Goal: Obtain resource: Obtain resource

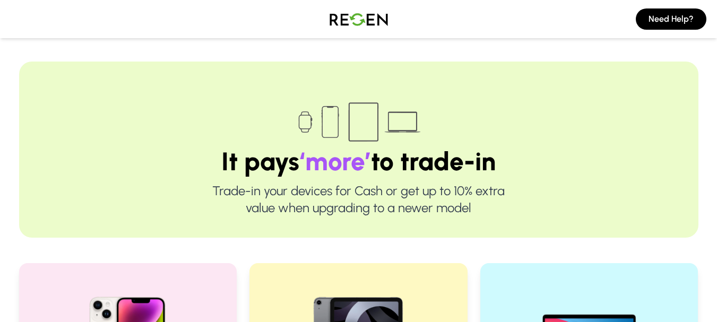
scroll to position [187, 0]
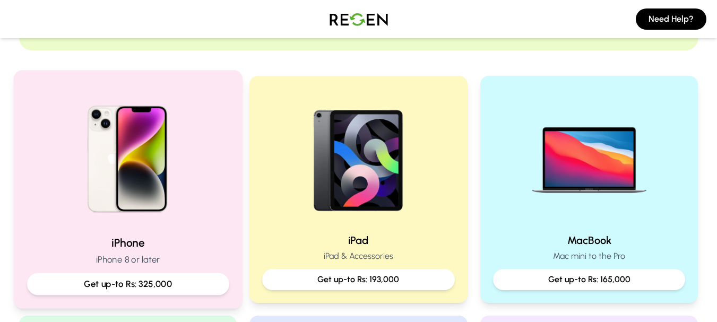
click at [134, 284] on p "Get up-to Rs: 325,000" at bounding box center [128, 284] width 184 height 13
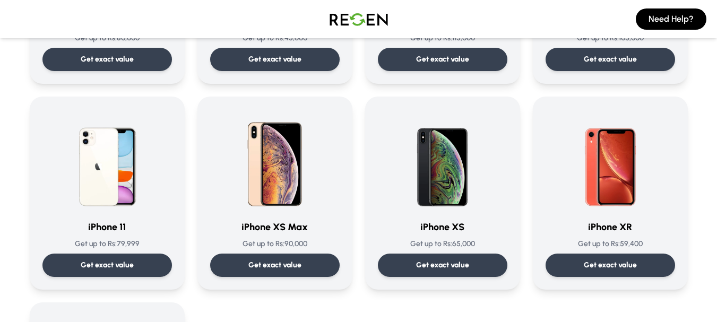
scroll to position [1050, 0]
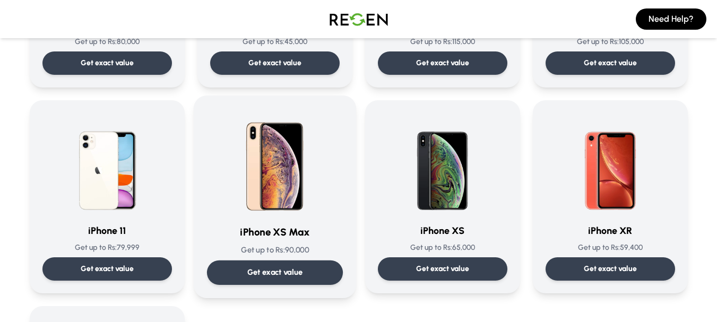
click at [292, 191] on img at bounding box center [274, 162] width 107 height 107
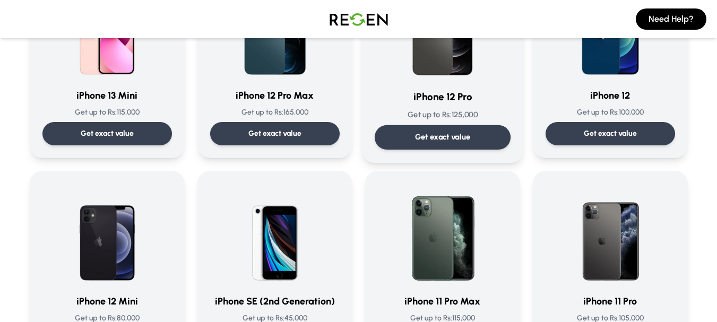
scroll to position [807, 0]
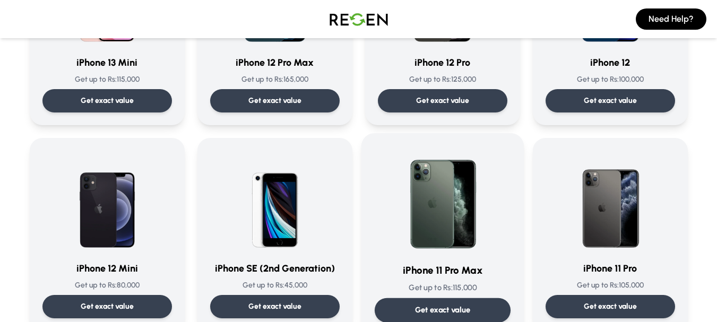
click at [424, 190] on img at bounding box center [442, 199] width 107 height 107
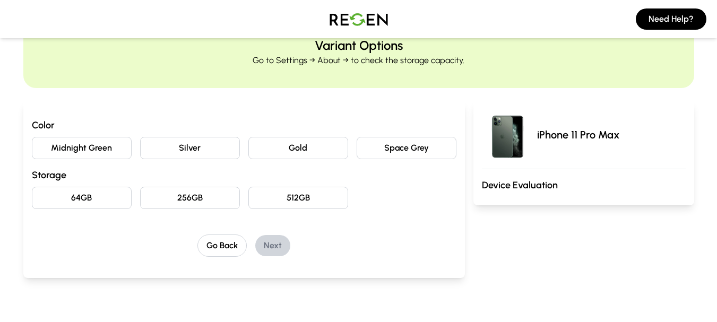
scroll to position [53, 0]
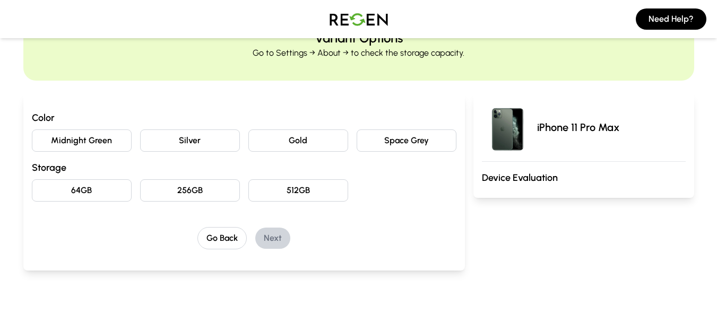
click at [393, 132] on button "Space Grey" at bounding box center [407, 140] width 100 height 22
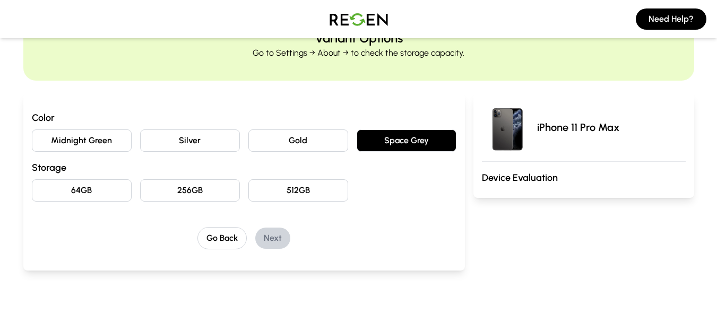
click at [71, 185] on button "64GB" at bounding box center [82, 190] width 100 height 22
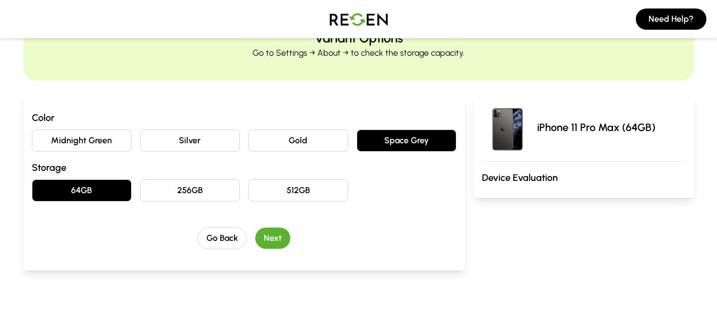
click at [265, 235] on button "Next" at bounding box center [272, 238] width 35 height 21
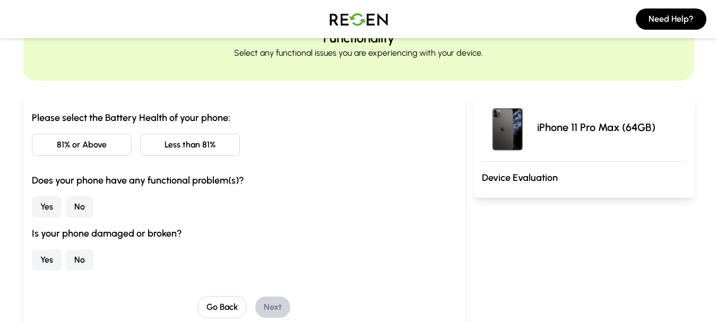
click at [102, 144] on button "81% or Above" at bounding box center [82, 145] width 100 height 22
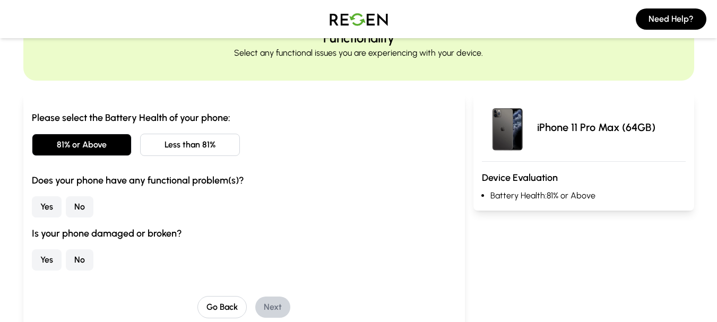
click at [49, 205] on button "Yes" at bounding box center [47, 206] width 30 height 21
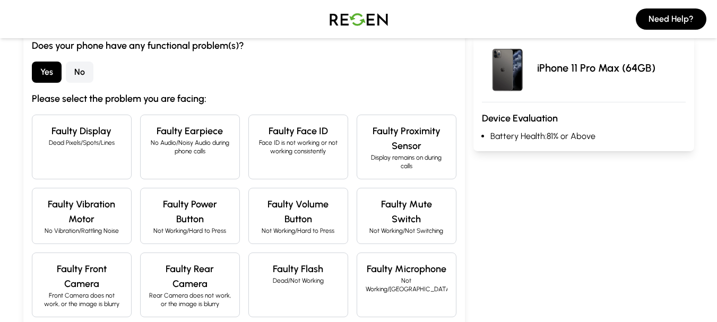
scroll to position [191, 0]
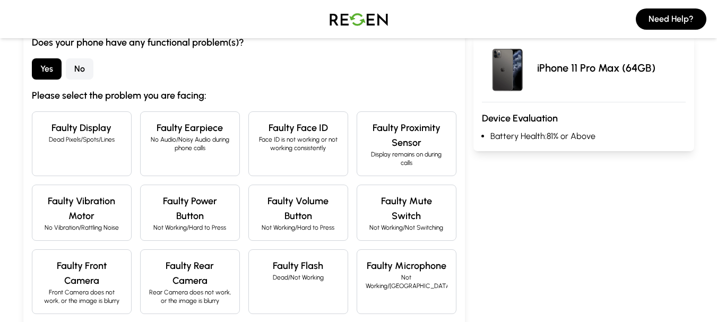
click at [54, 165] on div "Faulty Display Dead Pixels/Spots/Lines" at bounding box center [82, 143] width 100 height 65
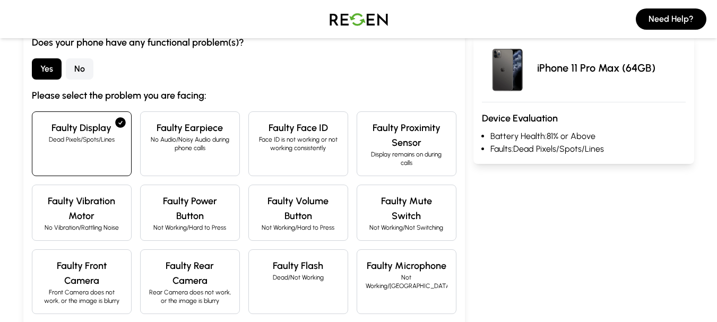
click at [305, 178] on div "Faulty Display Dead Pixels/Spots/Lines Faulty Earpiece No Audio/Noisy Audio dur…" at bounding box center [244, 244] width 425 height 267
click at [279, 140] on p "Face ID is not working or not working consistently" at bounding box center [298, 143] width 82 height 17
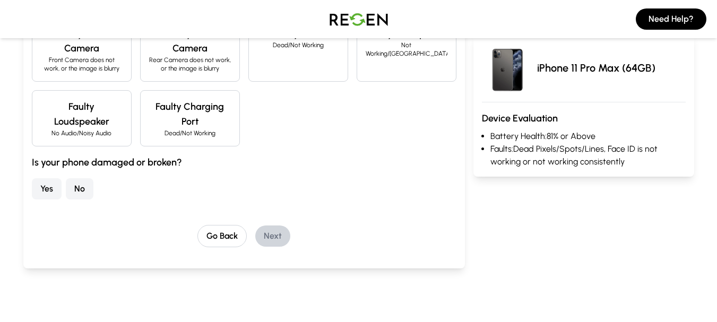
scroll to position [428, 0]
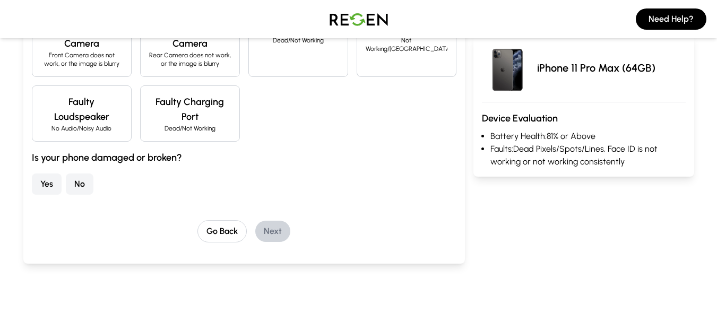
click at [80, 180] on button "No" at bounding box center [80, 184] width 28 height 21
click at [280, 224] on button "Next" at bounding box center [272, 231] width 35 height 21
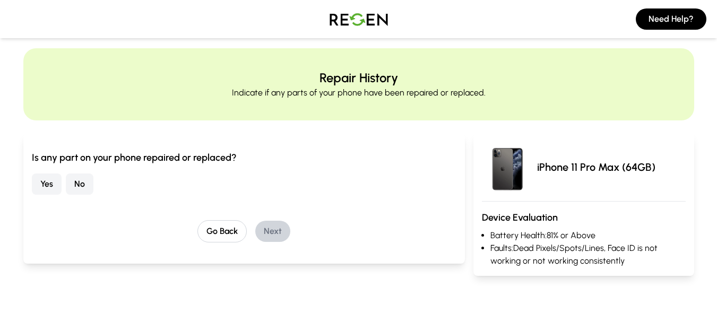
click at [49, 186] on button "Yes" at bounding box center [47, 184] width 30 height 21
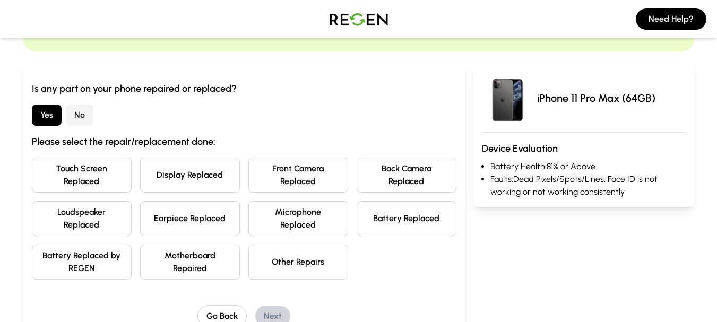
scroll to position [98, 0]
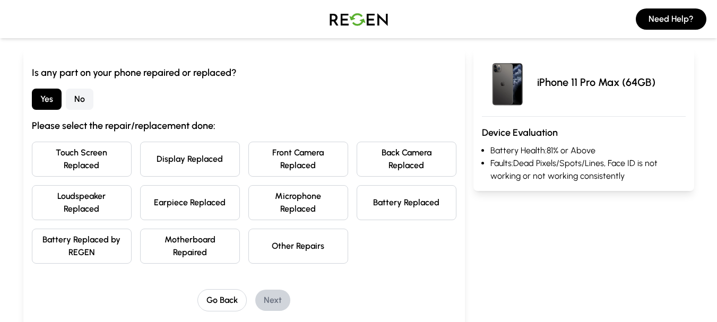
click at [224, 168] on button "Display Replaced" at bounding box center [190, 159] width 100 height 35
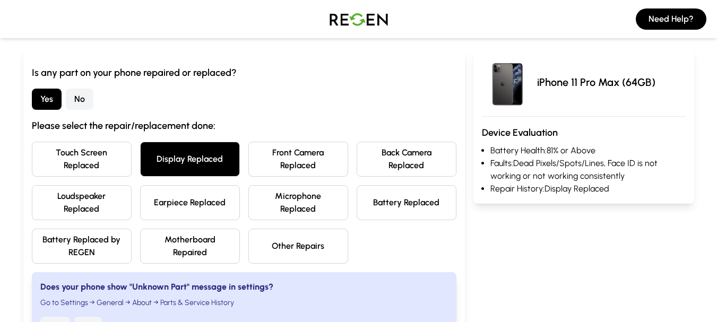
click at [382, 202] on button "Battery Replaced" at bounding box center [407, 202] width 100 height 35
click at [381, 202] on button "Battery Replaced" at bounding box center [407, 202] width 100 height 35
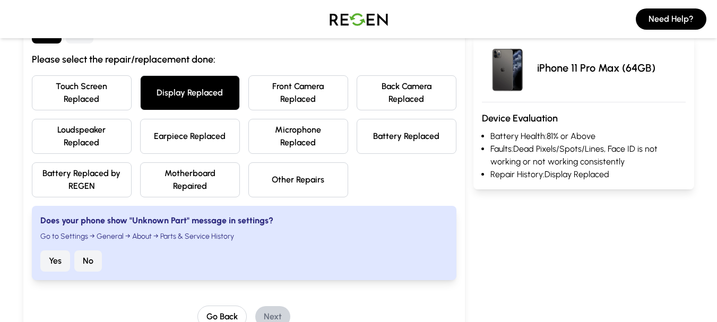
scroll to position [165, 0]
click at [404, 155] on div "Touch Screen Replaced Display Replaced Front Camera Replaced Back Camera Replac…" at bounding box center [244, 136] width 425 height 122
click at [418, 129] on button "Battery Replaced" at bounding box center [407, 135] width 100 height 35
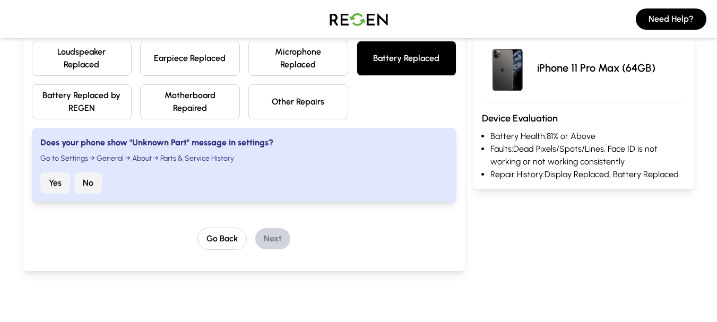
scroll to position [247, 0]
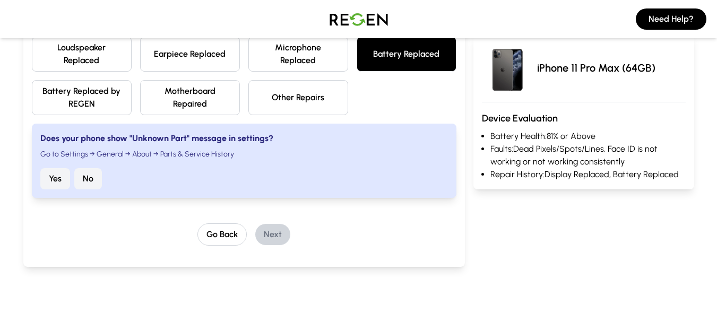
click at [279, 201] on div "Is any part on your phone repaired or replaced? Yes No Please select the repair…" at bounding box center [244, 81] width 425 height 329
click at [52, 176] on button "Yes" at bounding box center [55, 178] width 30 height 21
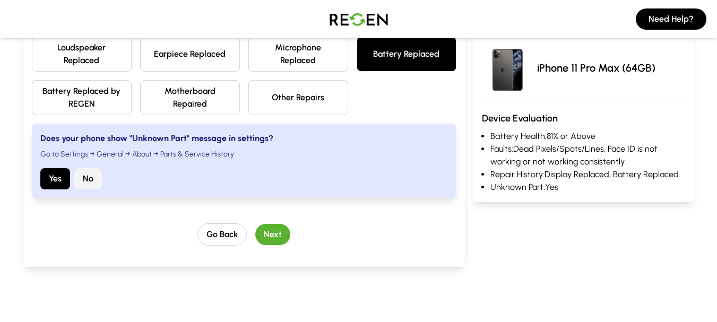
click at [261, 238] on button "Next" at bounding box center [272, 234] width 35 height 21
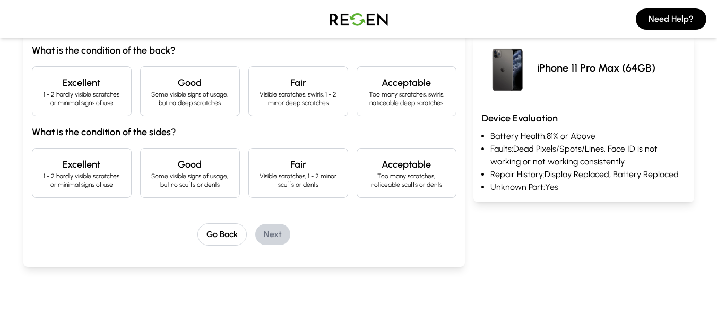
click at [192, 82] on h4 "Good" at bounding box center [190, 82] width 82 height 15
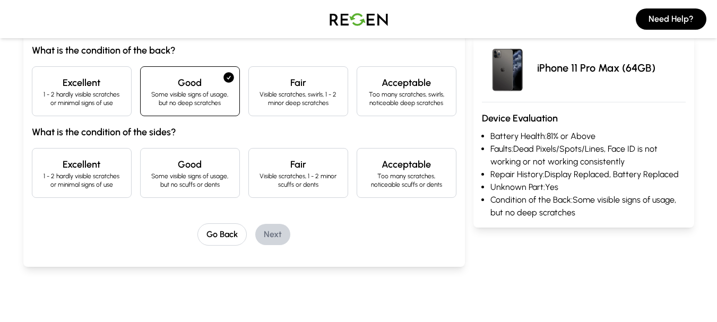
click at [206, 169] on h4 "Good" at bounding box center [190, 164] width 82 height 15
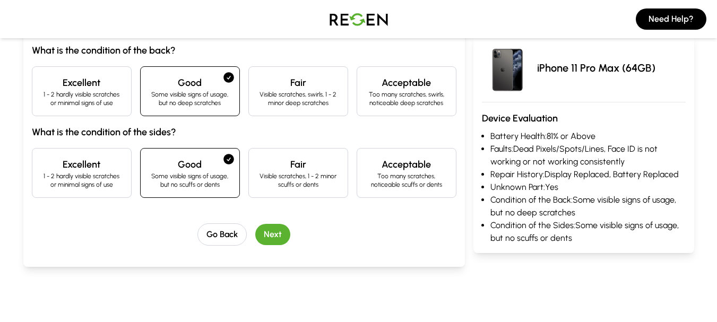
click at [264, 228] on button "Next" at bounding box center [272, 234] width 35 height 21
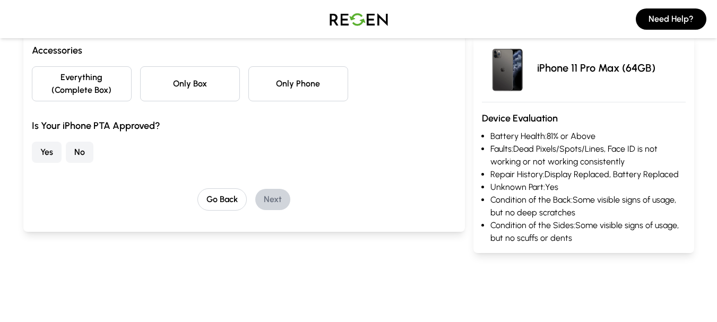
click at [293, 77] on button "Only Phone" at bounding box center [298, 83] width 100 height 35
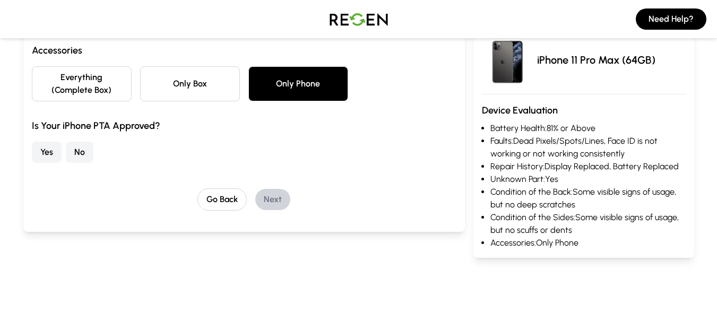
click at [48, 152] on button "Yes" at bounding box center [47, 152] width 30 height 21
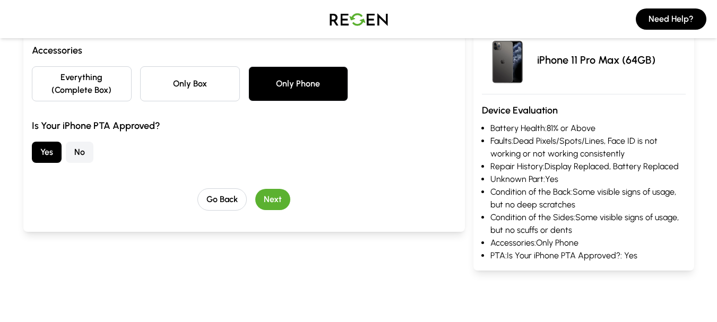
click at [75, 154] on button "No" at bounding box center [80, 152] width 28 height 21
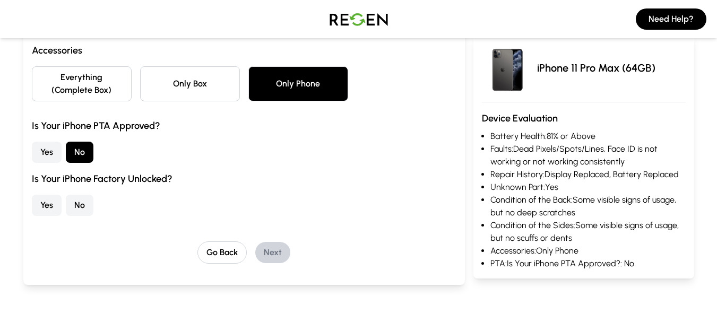
click at [55, 205] on button "Yes" at bounding box center [47, 205] width 30 height 21
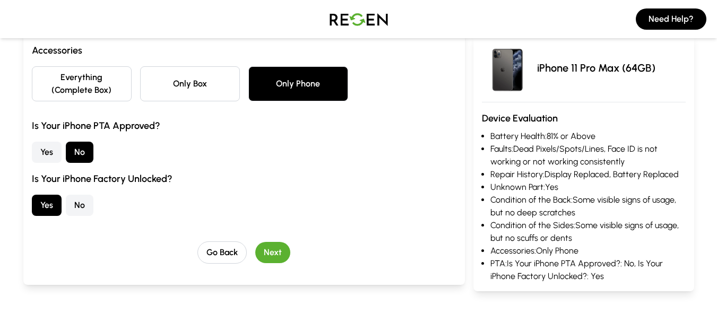
click at [256, 254] on button "Next" at bounding box center [272, 252] width 35 height 21
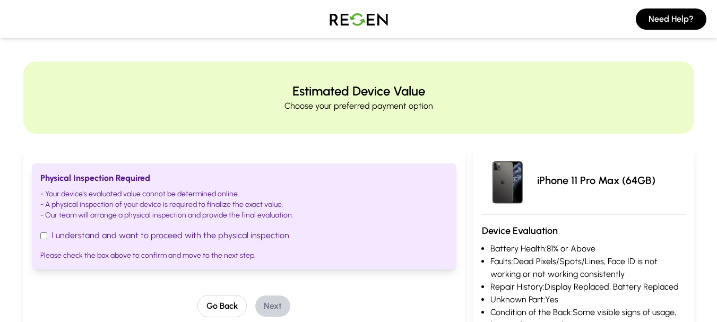
scroll to position [7, 0]
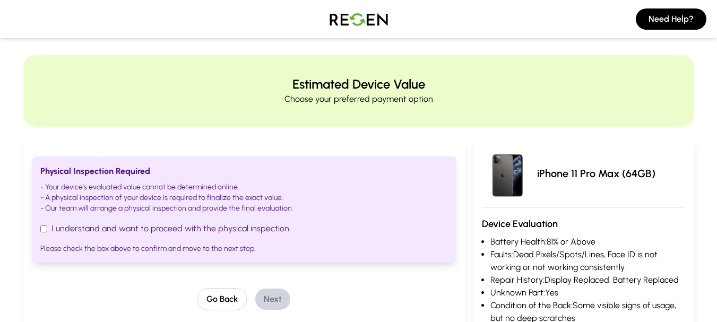
click at [157, 231] on label "I understand and want to proceed with the physical inspection." at bounding box center [244, 228] width 408 height 13
click at [47, 231] on input "I understand and want to proceed with the physical inspection." at bounding box center [43, 229] width 7 height 7
checkbox input "true"
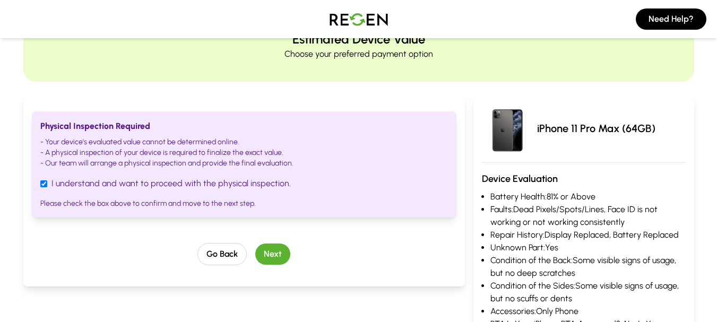
scroll to position [64, 0]
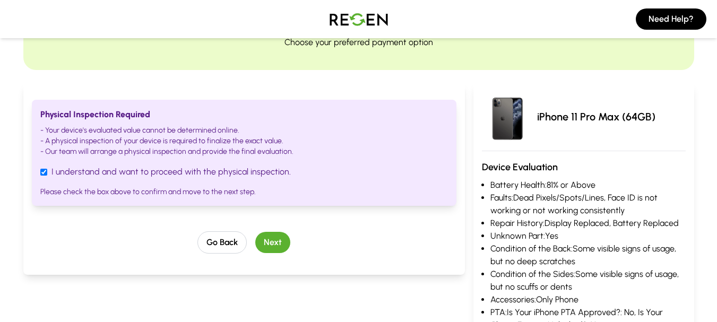
click at [267, 242] on button "Next" at bounding box center [272, 242] width 35 height 21
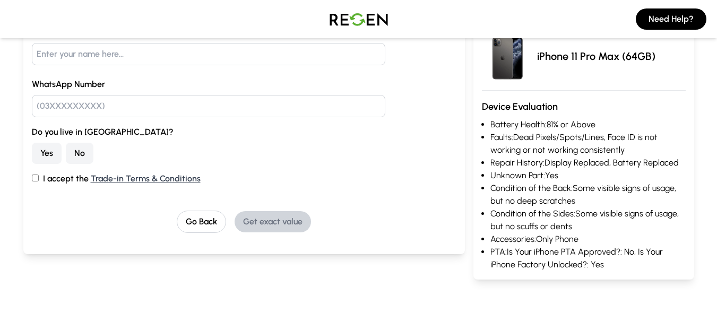
scroll to position [159, 0]
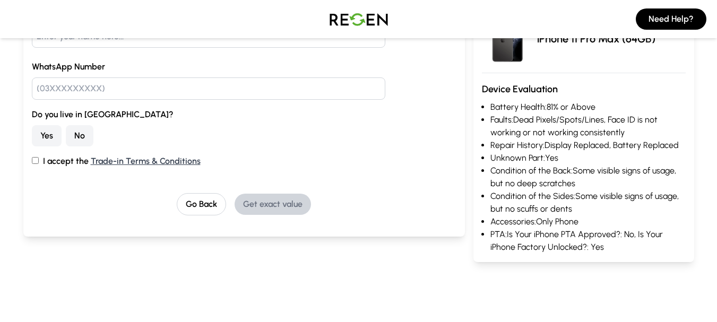
click at [76, 128] on button "No" at bounding box center [80, 135] width 28 height 21
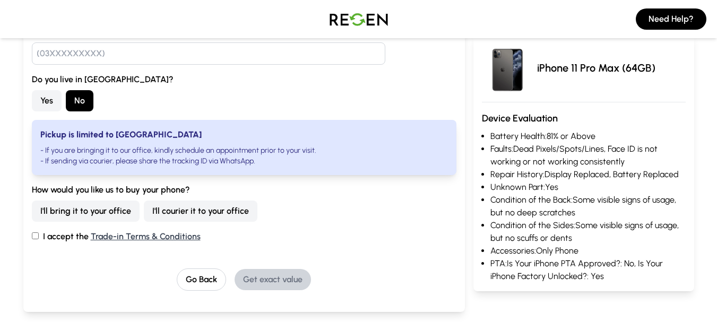
scroll to position [195, 0]
click at [55, 237] on label "I accept the Trade-in Terms & Conditions" at bounding box center [244, 236] width 425 height 13
click at [39, 237] on input "I accept the Trade-in Terms & Conditions" at bounding box center [35, 235] width 7 height 7
checkbox input "true"
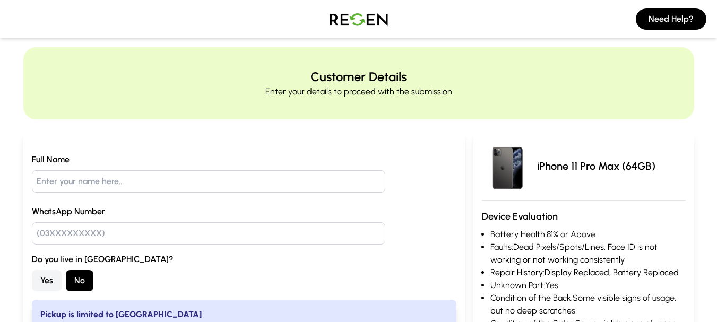
scroll to position [4, 0]
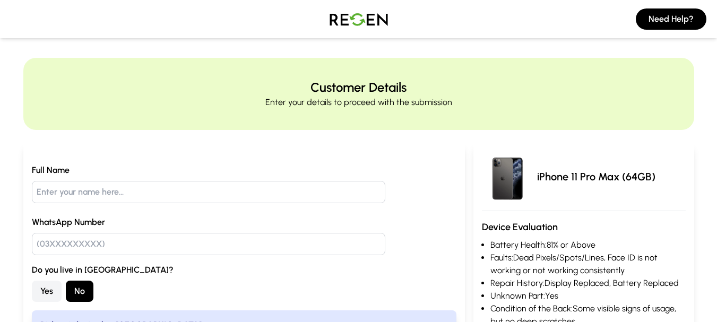
click at [138, 194] on input "text" at bounding box center [209, 192] width 354 height 22
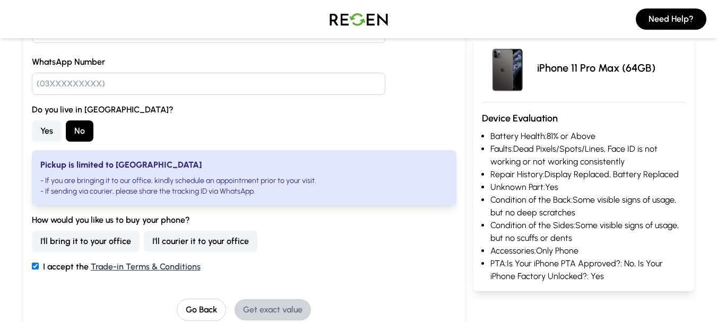
scroll to position [191, 0]
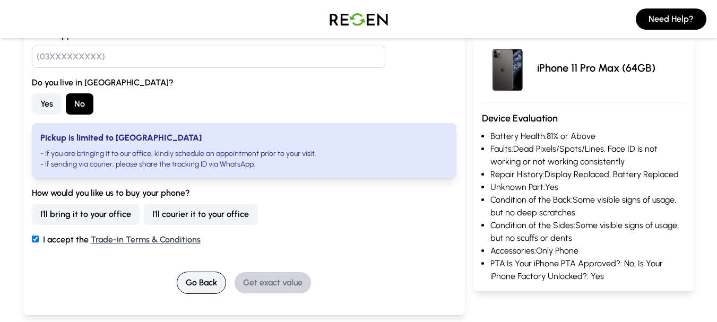
click at [210, 280] on button "Go Back" at bounding box center [201, 283] width 49 height 22
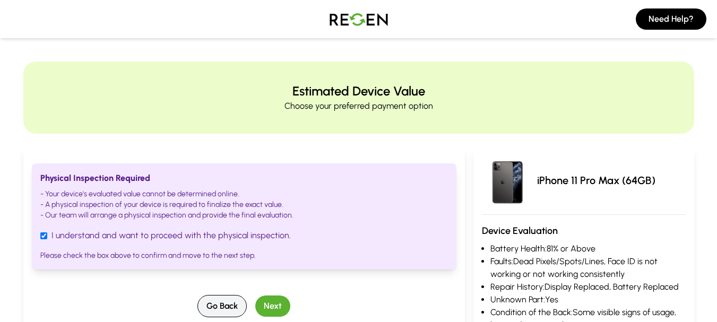
click at [219, 315] on button "Go Back" at bounding box center [221, 306] width 49 height 22
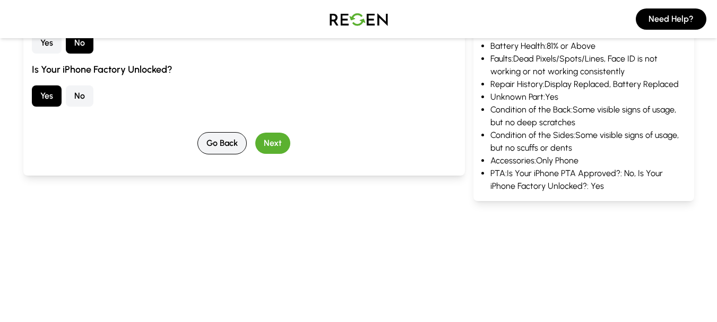
click at [221, 143] on button "Go Back" at bounding box center [221, 143] width 49 height 22
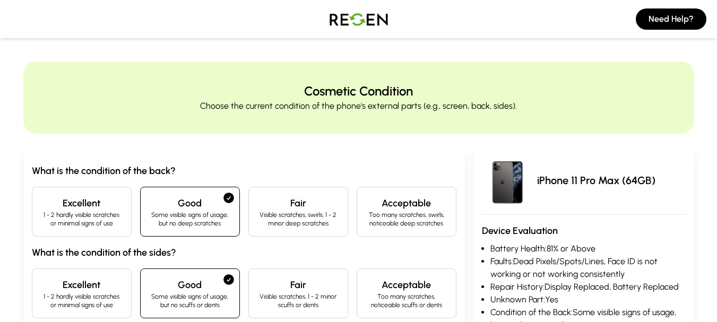
click at [356, 20] on img at bounding box center [359, 19] width 74 height 30
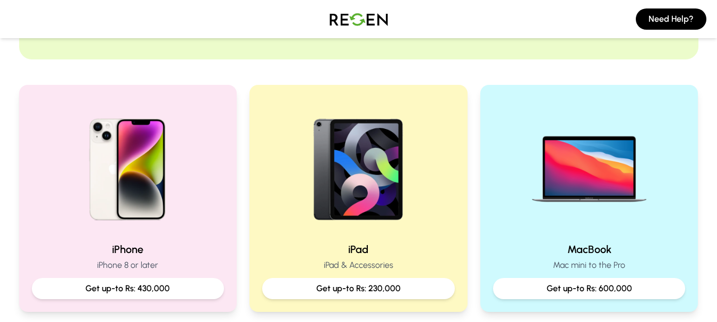
scroll to position [233, 0]
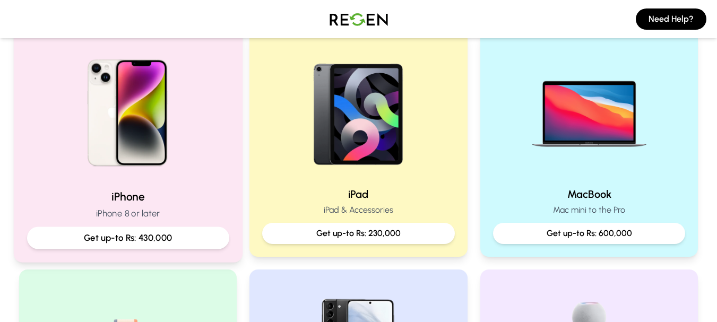
click at [156, 158] on img at bounding box center [127, 109] width 143 height 143
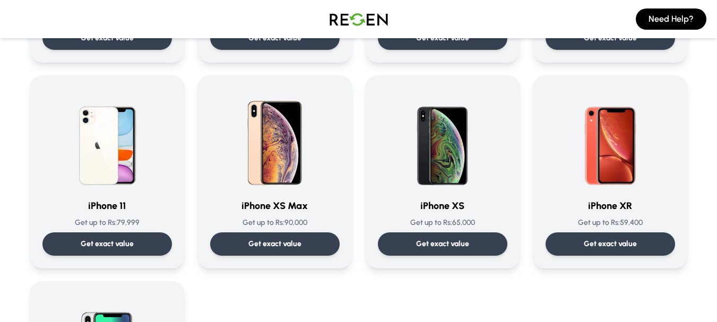
scroll to position [1118, 0]
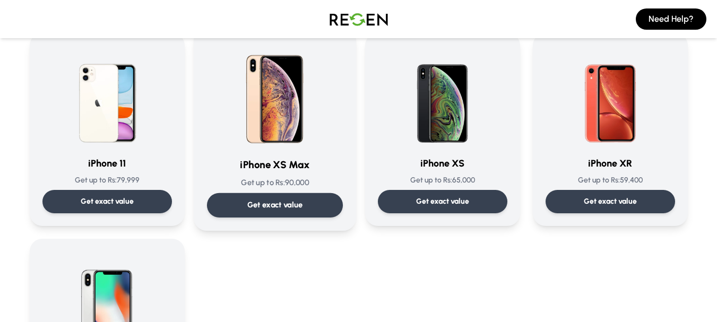
click at [304, 91] on img at bounding box center [274, 94] width 107 height 107
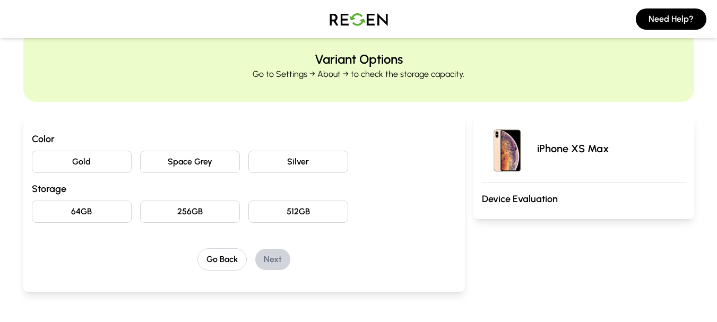
scroll to position [36, 0]
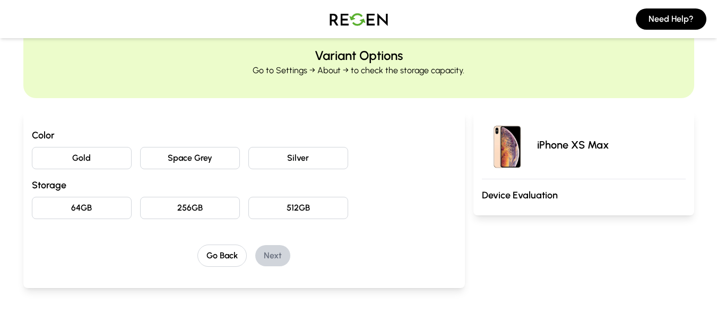
click at [223, 156] on button "Space Grey" at bounding box center [190, 158] width 100 height 22
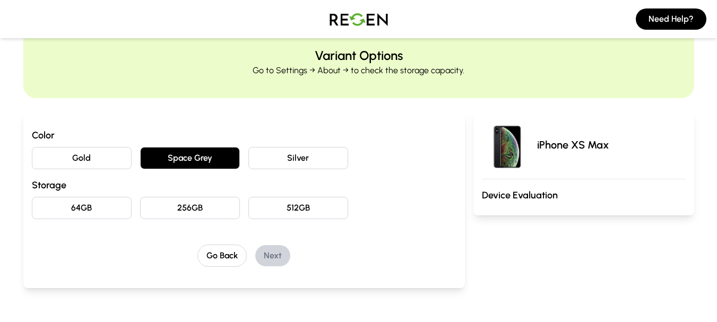
click at [117, 212] on button "64GB" at bounding box center [82, 208] width 100 height 22
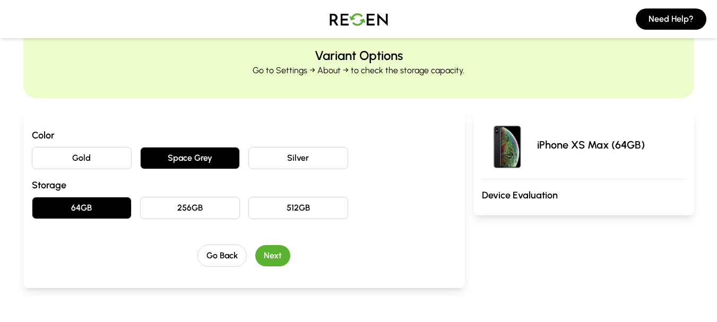
click at [271, 256] on button "Next" at bounding box center [272, 255] width 35 height 21
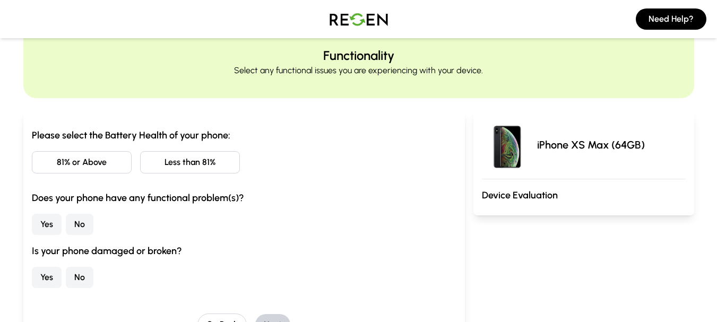
click at [79, 130] on h3 "Please select the Battery Health of your phone:" at bounding box center [244, 135] width 425 height 15
click at [86, 160] on button "81% or Above" at bounding box center [82, 162] width 100 height 22
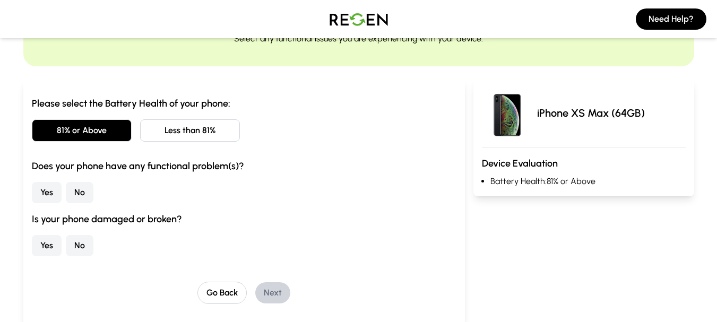
scroll to position [134, 0]
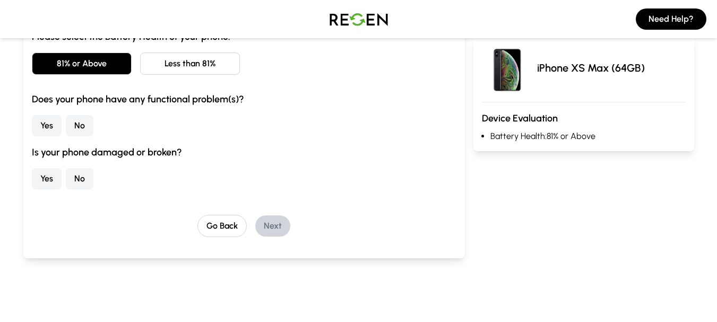
click at [62, 135] on div "Yes No" at bounding box center [244, 125] width 425 height 21
click at [46, 125] on button "Yes" at bounding box center [47, 125] width 30 height 21
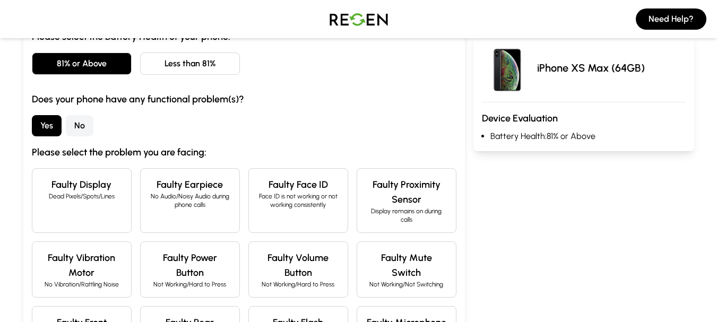
click at [144, 137] on div "Please select the Battery Health of your phone: 81% or Above Less than 81% Does…" at bounding box center [244, 259] width 425 height 460
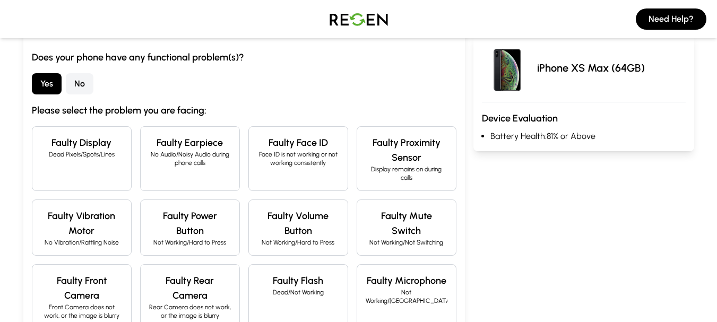
scroll to position [184, 0]
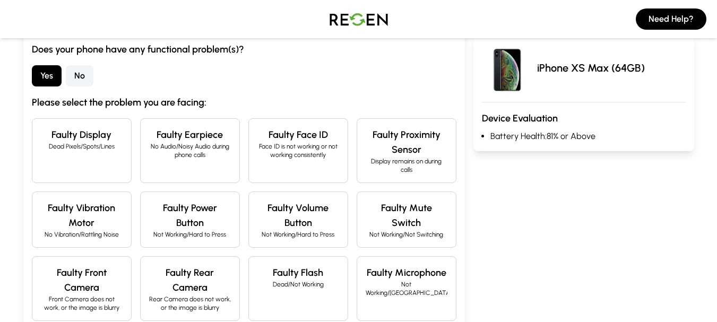
click at [80, 92] on div "Please select the Battery Health of your phone: 81% or Above Less than 81% Does…" at bounding box center [244, 209] width 425 height 460
click at [79, 79] on button "No" at bounding box center [80, 75] width 28 height 21
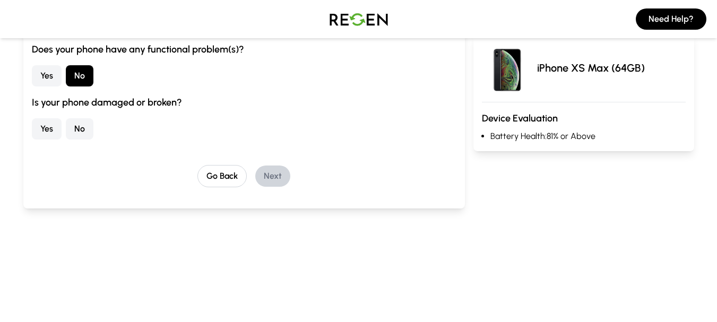
click at [60, 125] on button "Yes" at bounding box center [47, 128] width 30 height 21
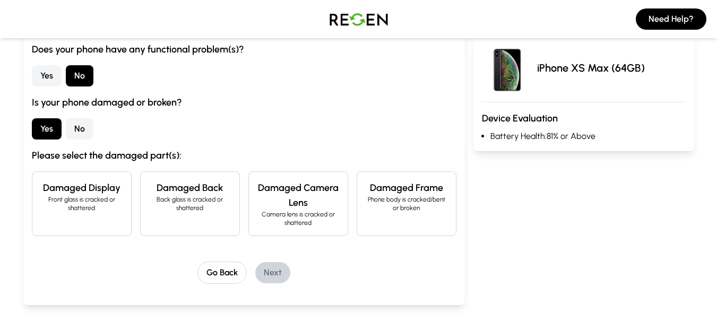
click at [88, 128] on button "No" at bounding box center [80, 128] width 28 height 21
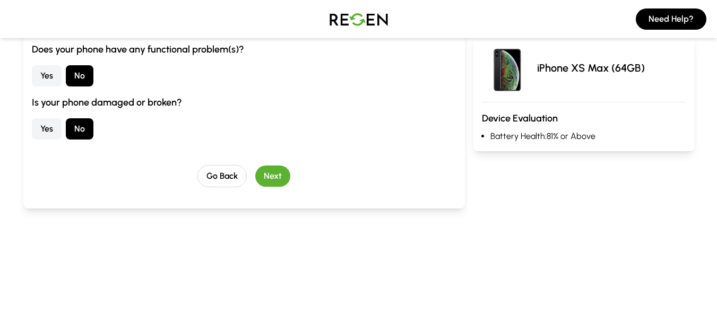
click at [262, 175] on button "Next" at bounding box center [272, 176] width 35 height 21
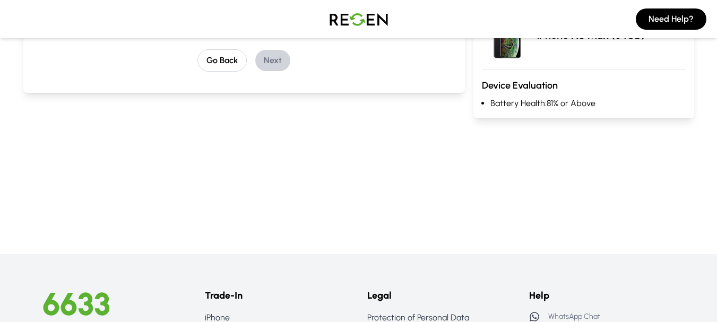
scroll to position [68, 0]
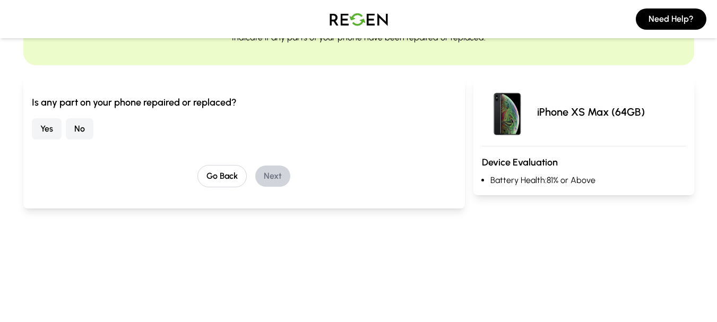
click at [10, 143] on div "Repair History Indicate if any parts of your phone have been repaired or replac…" at bounding box center [358, 113] width 717 height 241
click at [44, 133] on button "Yes" at bounding box center [47, 128] width 30 height 21
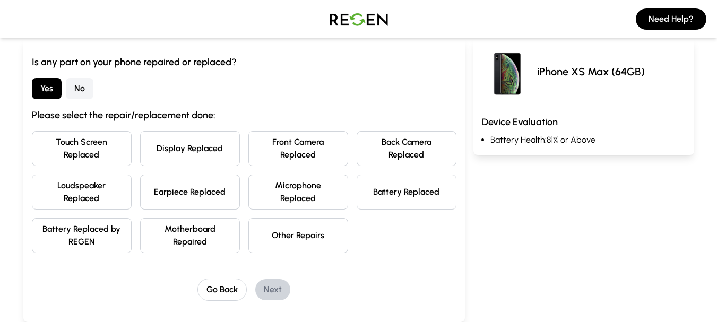
scroll to position [111, 0]
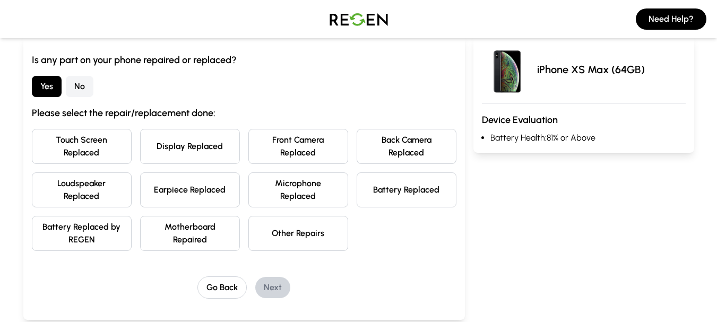
click at [407, 148] on button "Back Camera Replaced" at bounding box center [407, 146] width 100 height 35
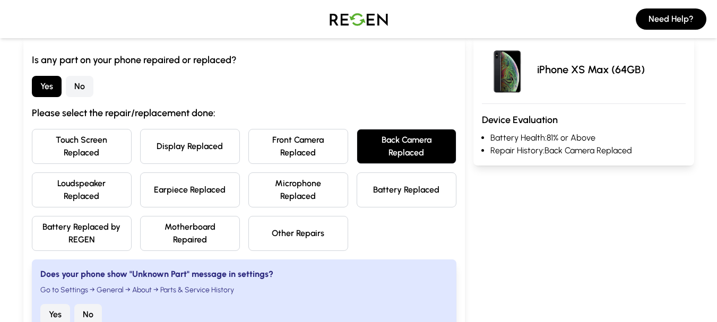
click at [407, 148] on button "Back Camera Replaced" at bounding box center [407, 146] width 100 height 35
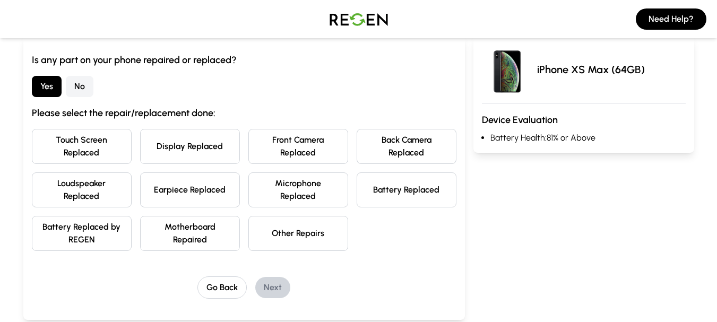
click at [417, 189] on button "Battery Replaced" at bounding box center [407, 189] width 100 height 35
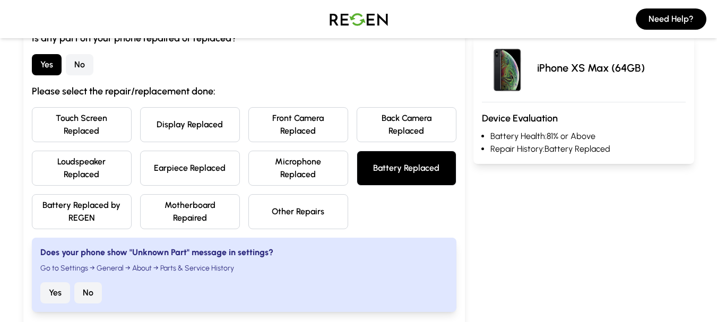
scroll to position [135, 0]
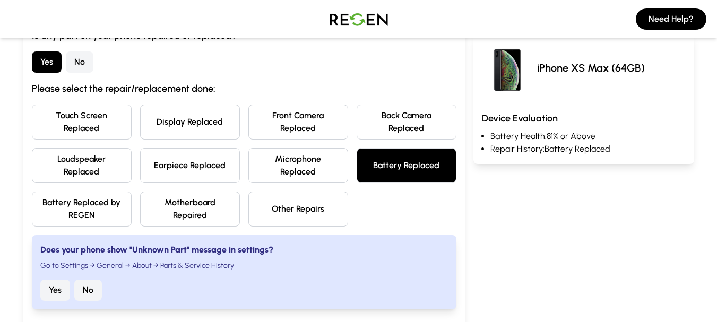
click at [195, 117] on button "Display Replaced" at bounding box center [190, 122] width 100 height 35
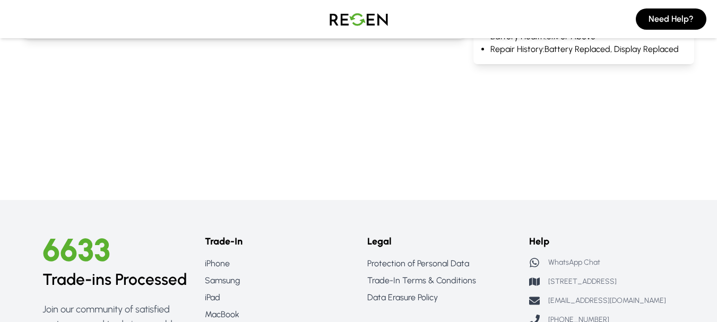
scroll to position [302, 0]
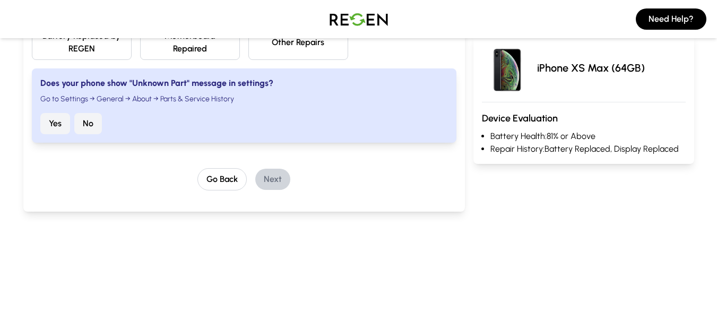
click at [49, 119] on button "Yes" at bounding box center [55, 123] width 30 height 21
click at [49, 118] on button "Yes" at bounding box center [55, 123] width 30 height 21
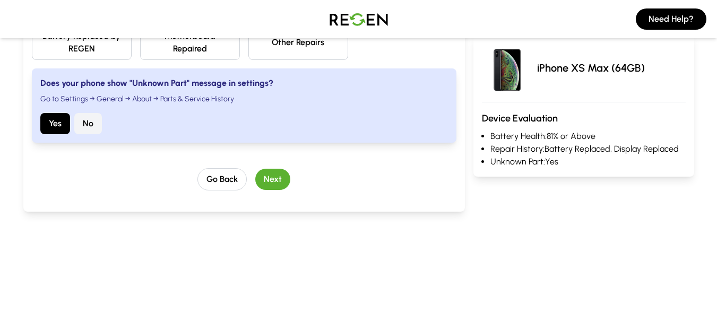
click at [261, 182] on button "Next" at bounding box center [272, 179] width 35 height 21
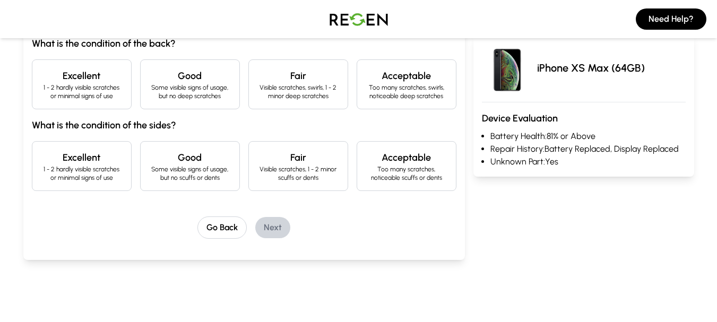
scroll to position [172, 0]
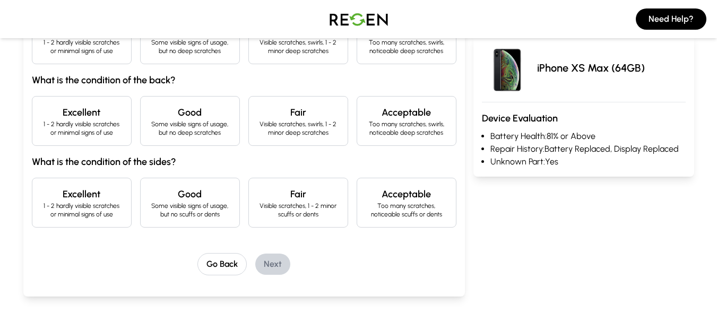
click at [185, 136] on p "Some visible signs of usage, but no deep scratches" at bounding box center [190, 128] width 82 height 17
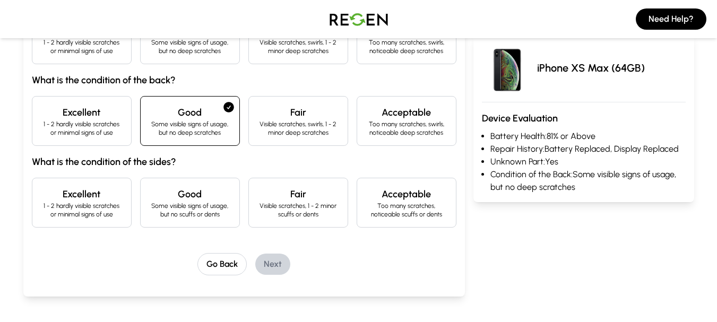
click at [202, 228] on div "What is the condition of the display? Excellent 1 - 2 hardly visible scratches …" at bounding box center [244, 133] width 425 height 284
click at [205, 210] on p "Some visible signs of usage, but no scuffs or dents" at bounding box center [190, 210] width 82 height 17
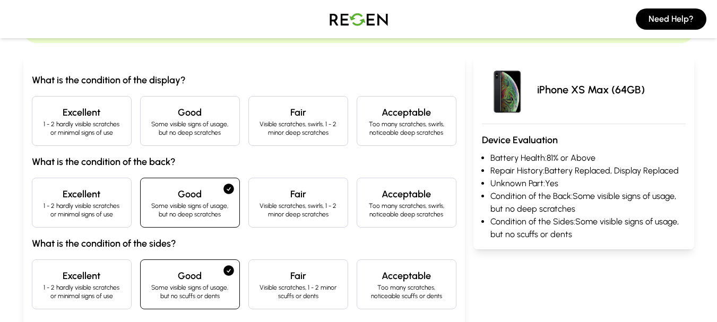
click at [197, 80] on h3 "What is the condition of the display?" at bounding box center [244, 80] width 425 height 15
click at [201, 140] on div "Good Some visible signs of usage, but no deep scratches" at bounding box center [190, 121] width 100 height 50
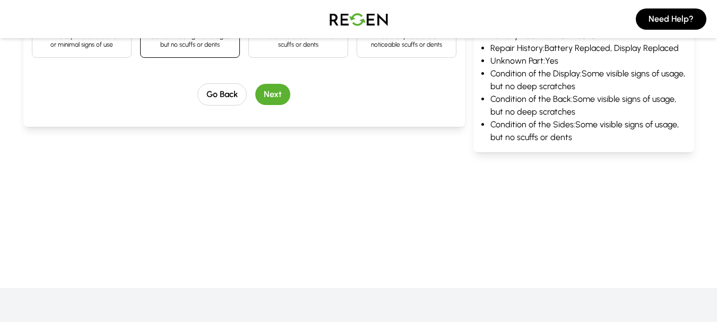
click at [287, 97] on button "Next" at bounding box center [272, 94] width 35 height 21
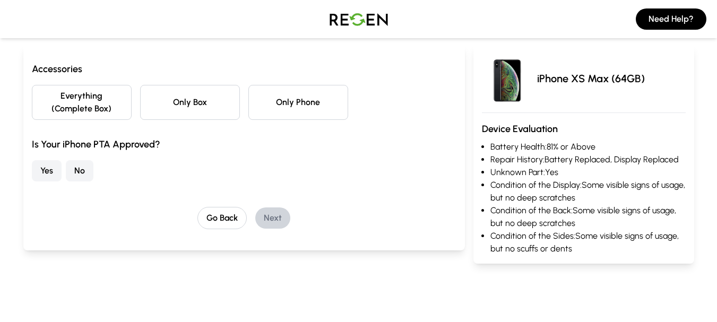
scroll to position [98, 0]
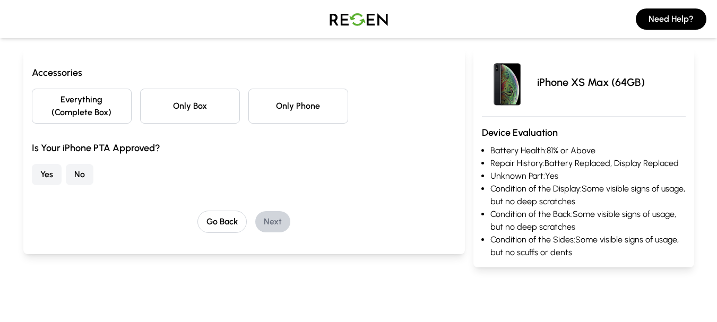
click at [79, 167] on button "No" at bounding box center [80, 174] width 28 height 21
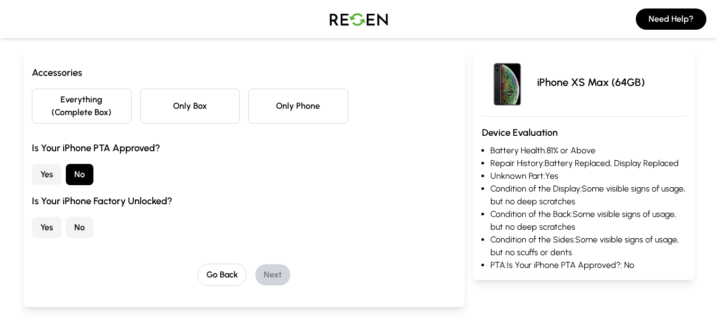
click at [48, 235] on button "Yes" at bounding box center [47, 227] width 30 height 21
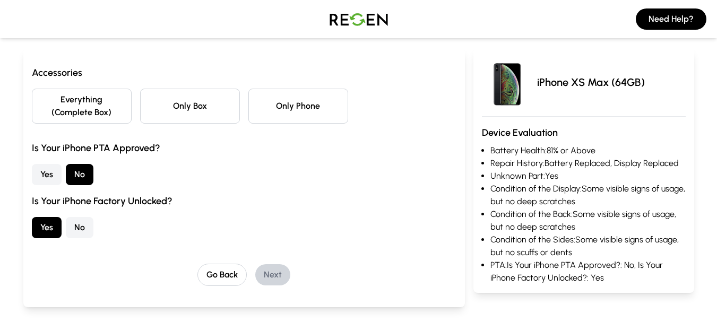
click at [292, 111] on button "Only Phone" at bounding box center [298, 106] width 100 height 35
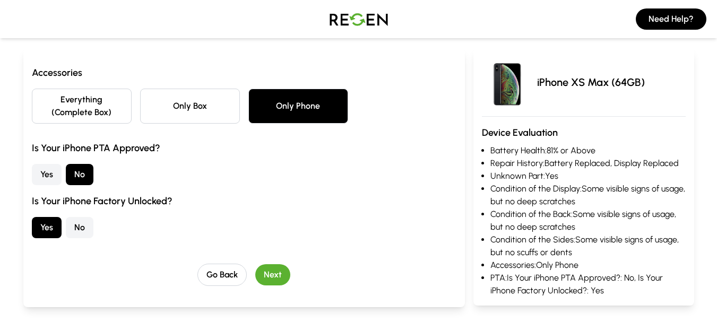
click at [273, 279] on button "Next" at bounding box center [272, 274] width 35 height 21
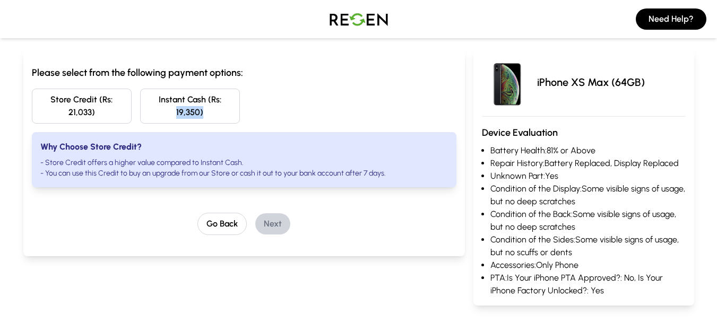
drag, startPoint x: 252, startPoint y: 100, endPoint x: 267, endPoint y: 110, distance: 17.7
click at [267, 110] on div "Store Credit (Rs: 21,033) Instant Cash (Rs: 19,350)" at bounding box center [244, 106] width 425 height 35
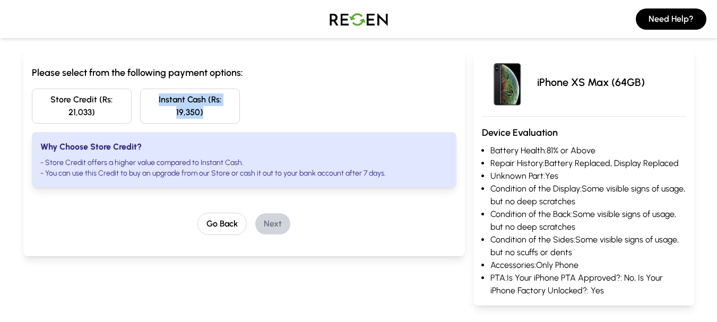
click at [267, 123] on div "Store Credit (Rs: 21,033) Instant Cash (Rs: 19,350)" at bounding box center [244, 106] width 425 height 35
click at [309, 194] on div "Please select from the following payment options: Store Credit (Rs: 21,033) Ins…" at bounding box center [244, 150] width 425 height 170
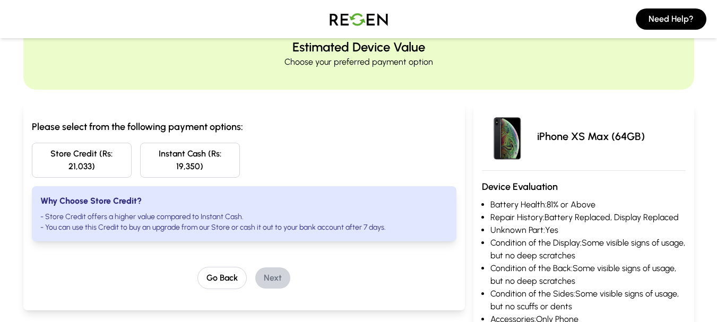
scroll to position [96, 0]
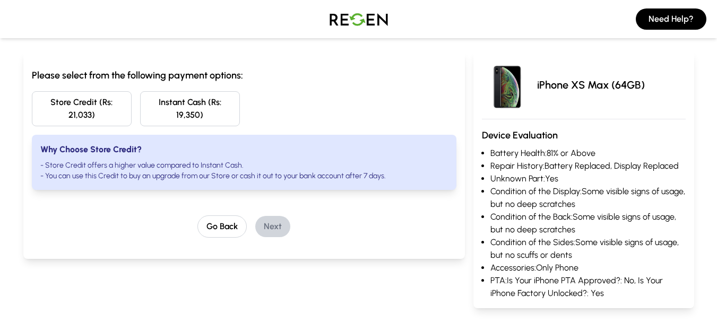
click at [194, 103] on button "Instant Cash (Rs: 19,350)" at bounding box center [190, 108] width 100 height 35
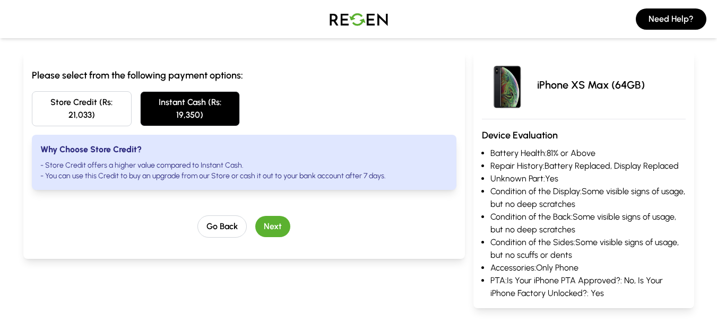
click at [283, 221] on button "Next" at bounding box center [272, 226] width 35 height 21
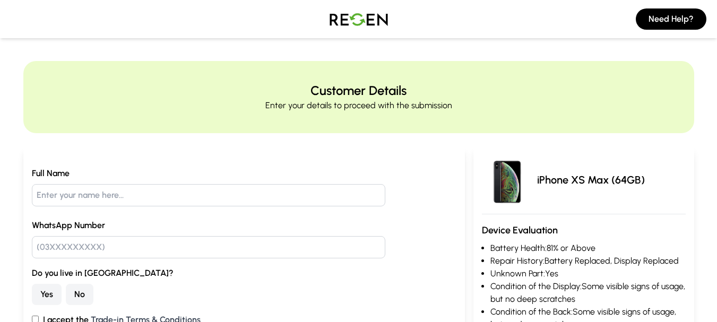
scroll to position [0, 0]
click at [367, 25] on img at bounding box center [359, 19] width 74 height 30
